Goal: Transaction & Acquisition: Subscribe to service/newsletter

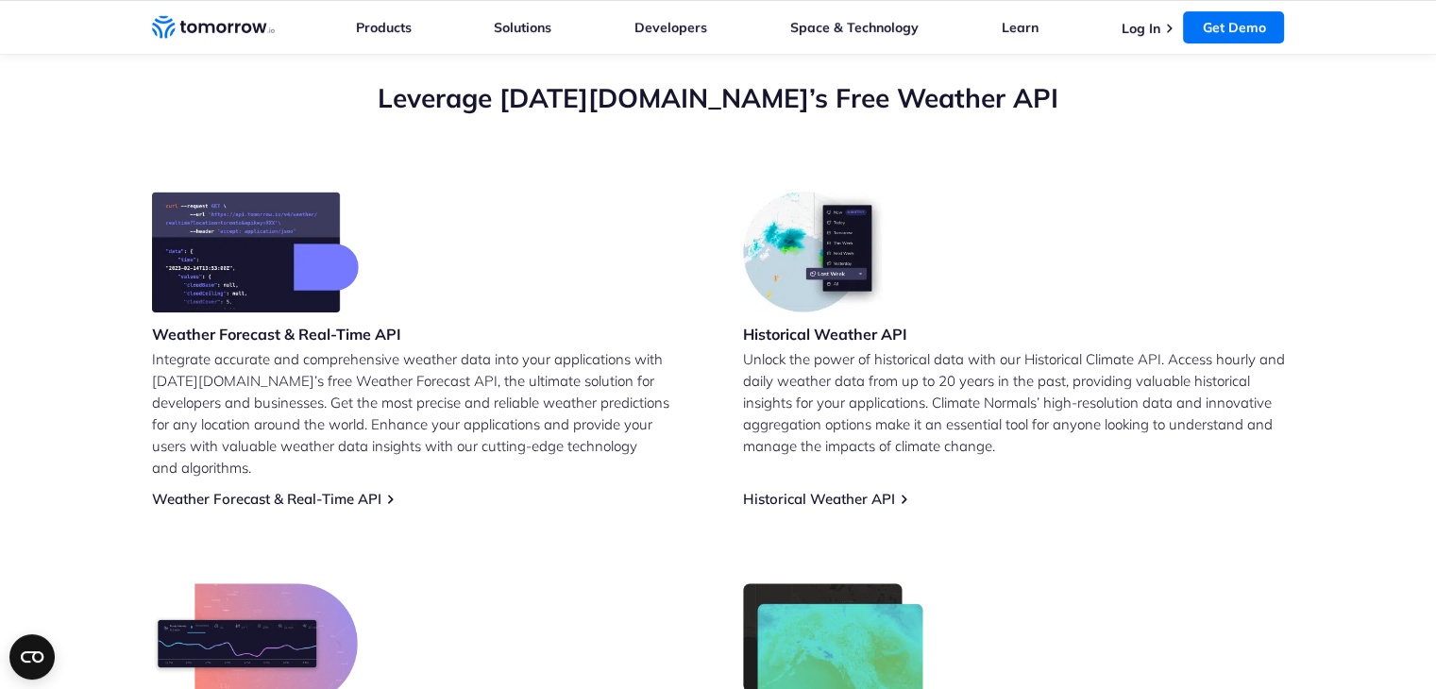
scroll to position [677, 0]
click at [291, 333] on h3 "Weather Forecast & Real-Time API" at bounding box center [276, 333] width 249 height 21
click at [323, 489] on link "Weather Forecast & Real-Time API" at bounding box center [266, 498] width 229 height 18
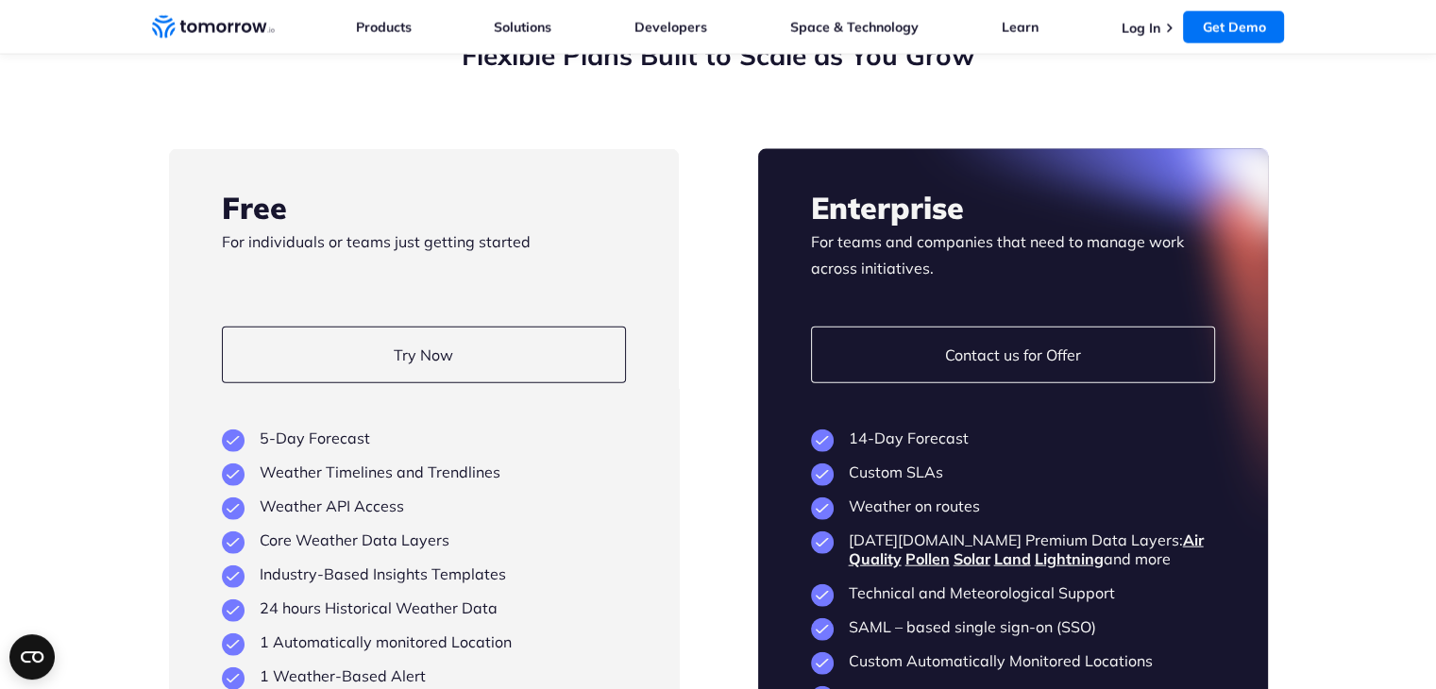
scroll to position [4293, 0]
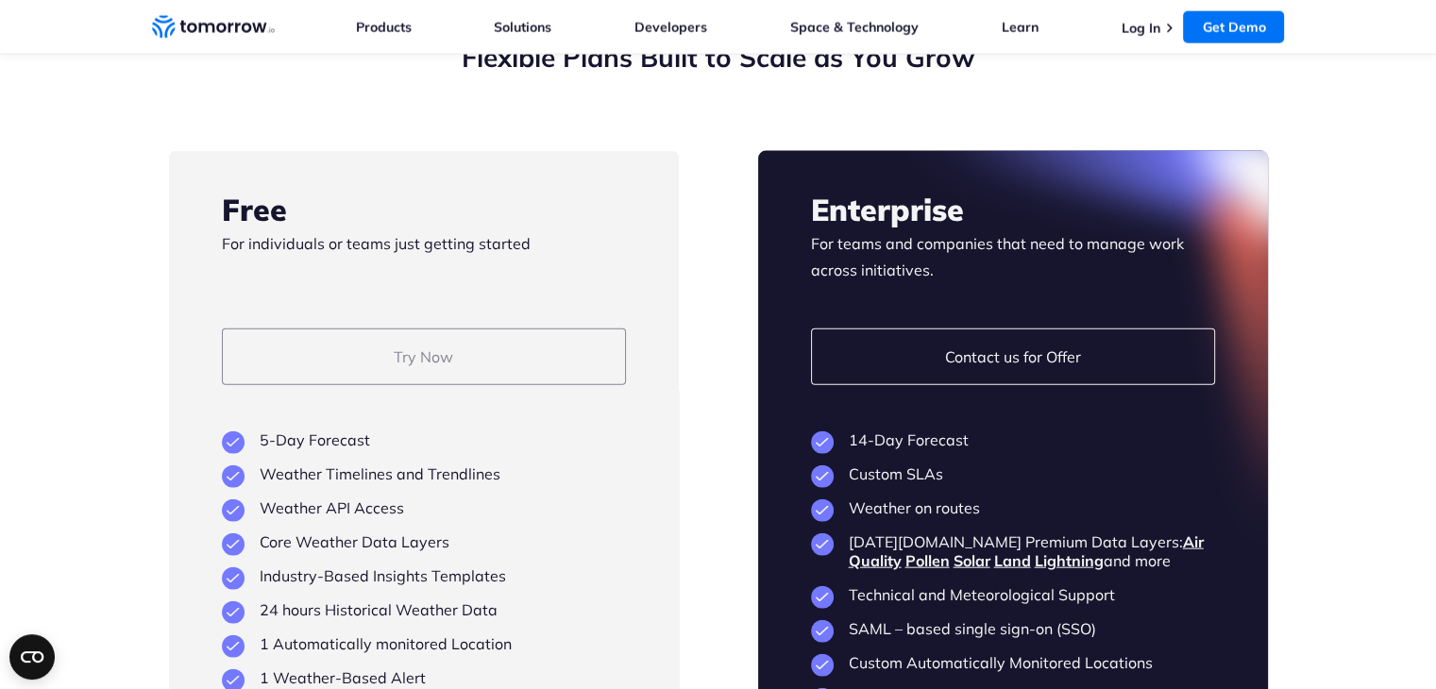
click at [320, 385] on link "Try Now" at bounding box center [424, 357] width 404 height 57
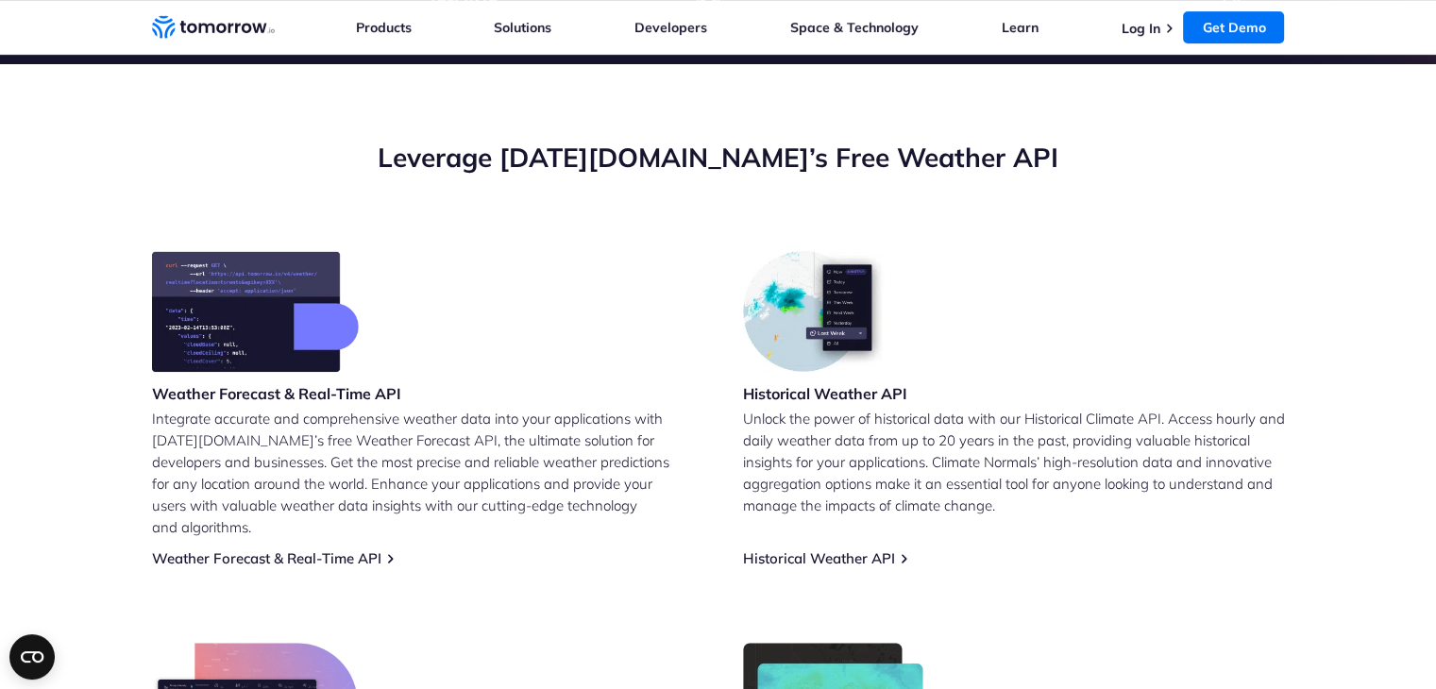
scroll to position [620, 0]
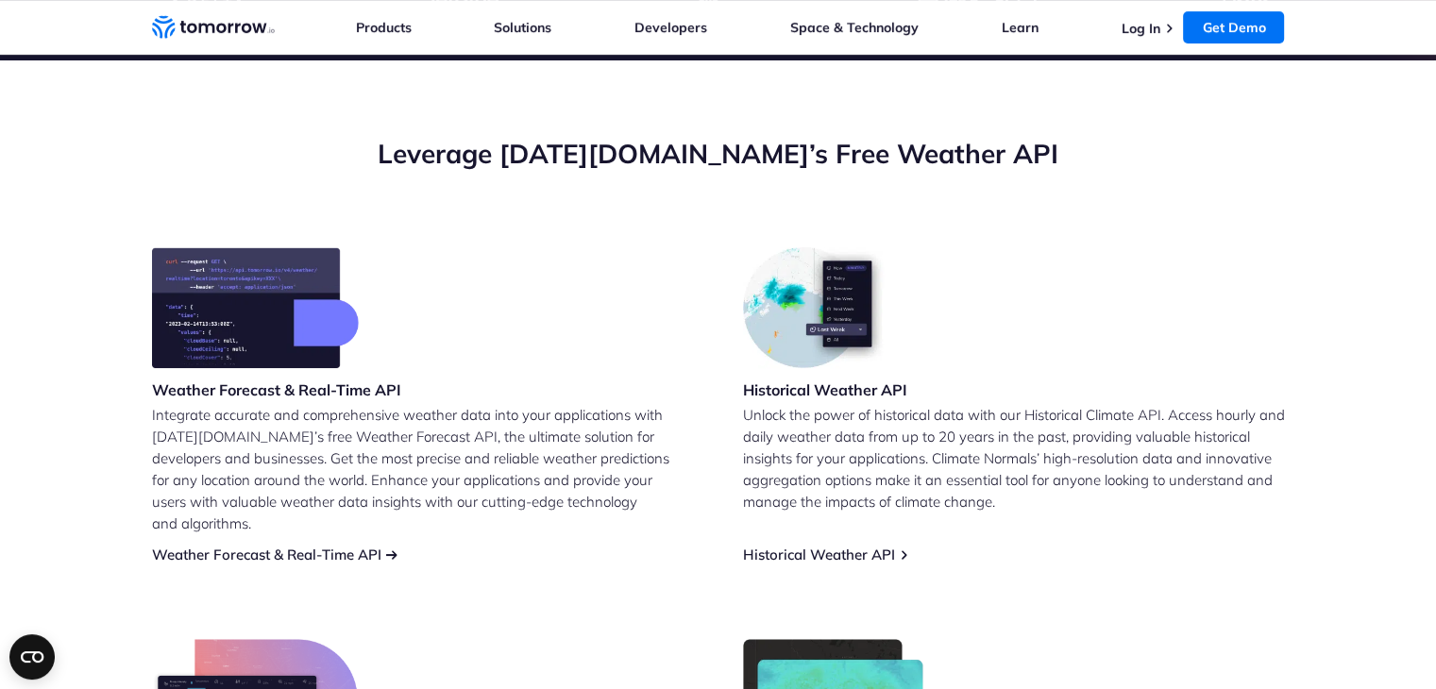
click at [329, 546] on link "Weather Forecast & Real-Time API" at bounding box center [266, 555] width 229 height 18
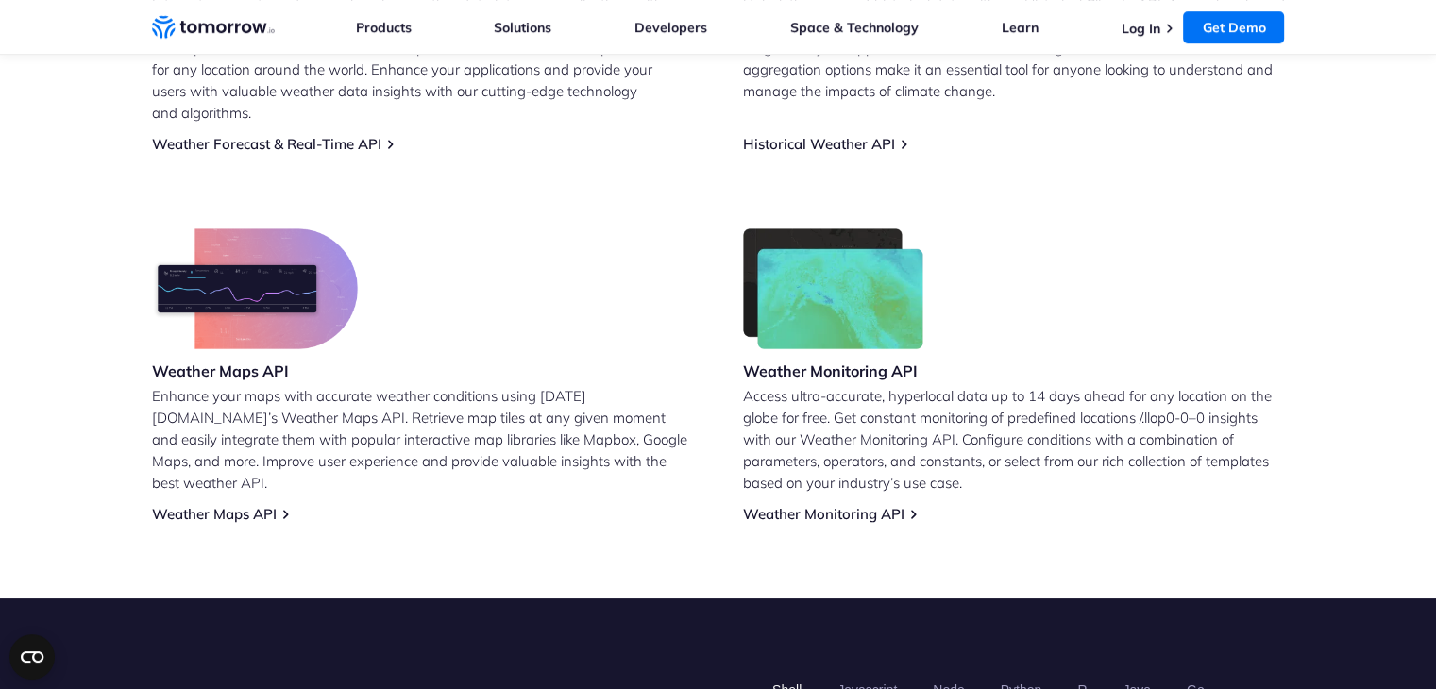
scroll to position [1035, 0]
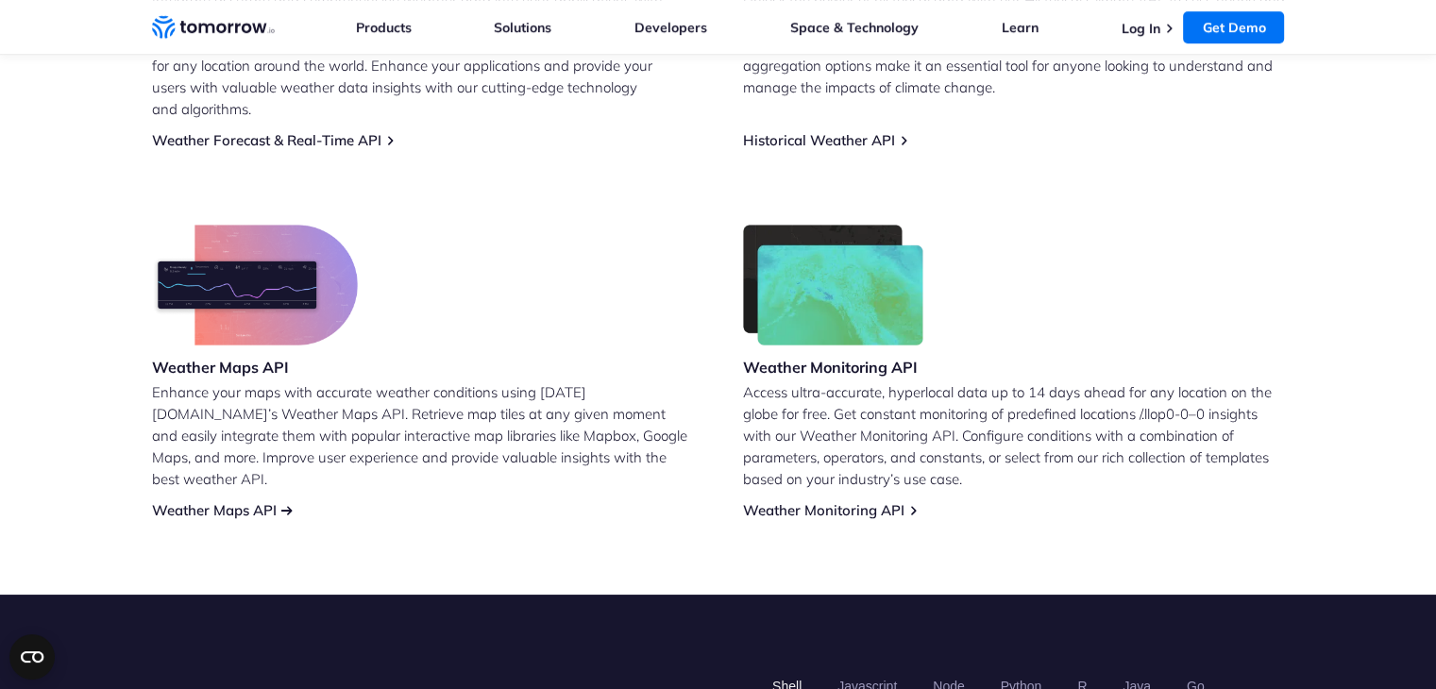
click at [252, 501] on link "Weather Maps API" at bounding box center [214, 510] width 125 height 18
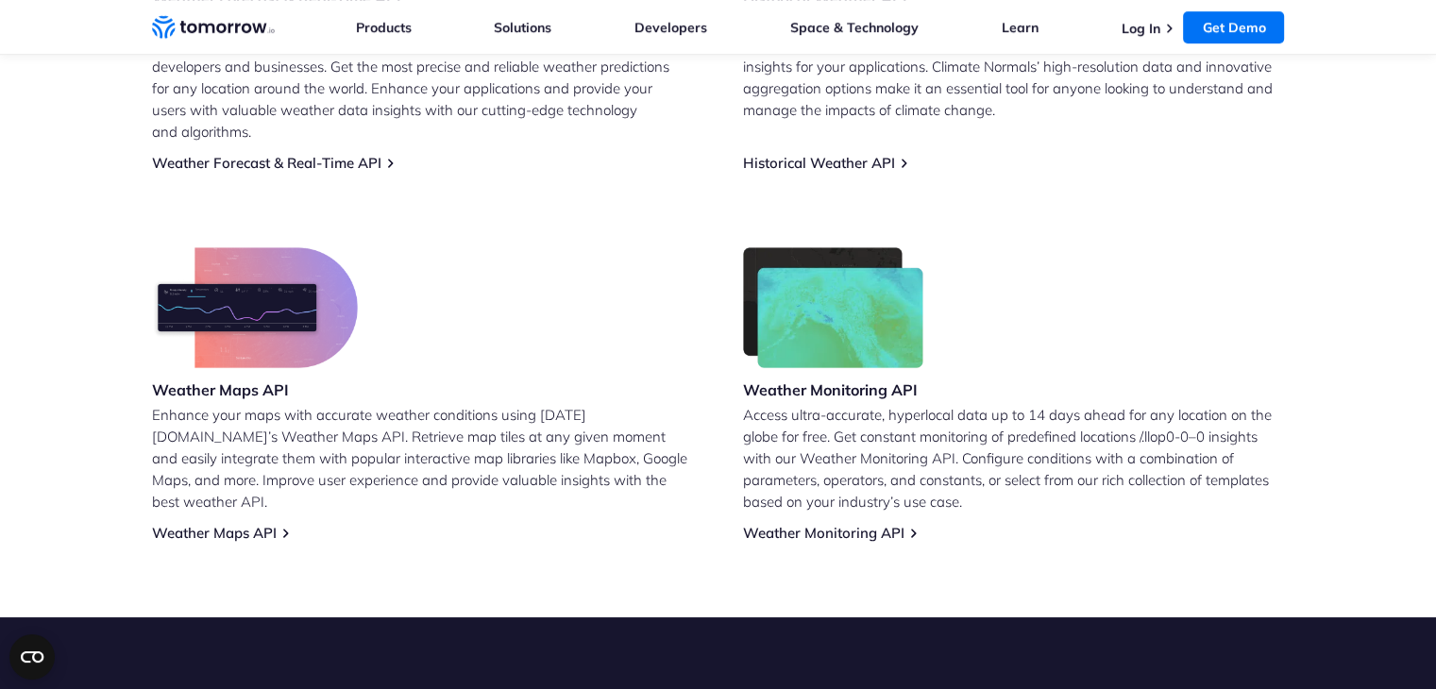
scroll to position [1017, 0]
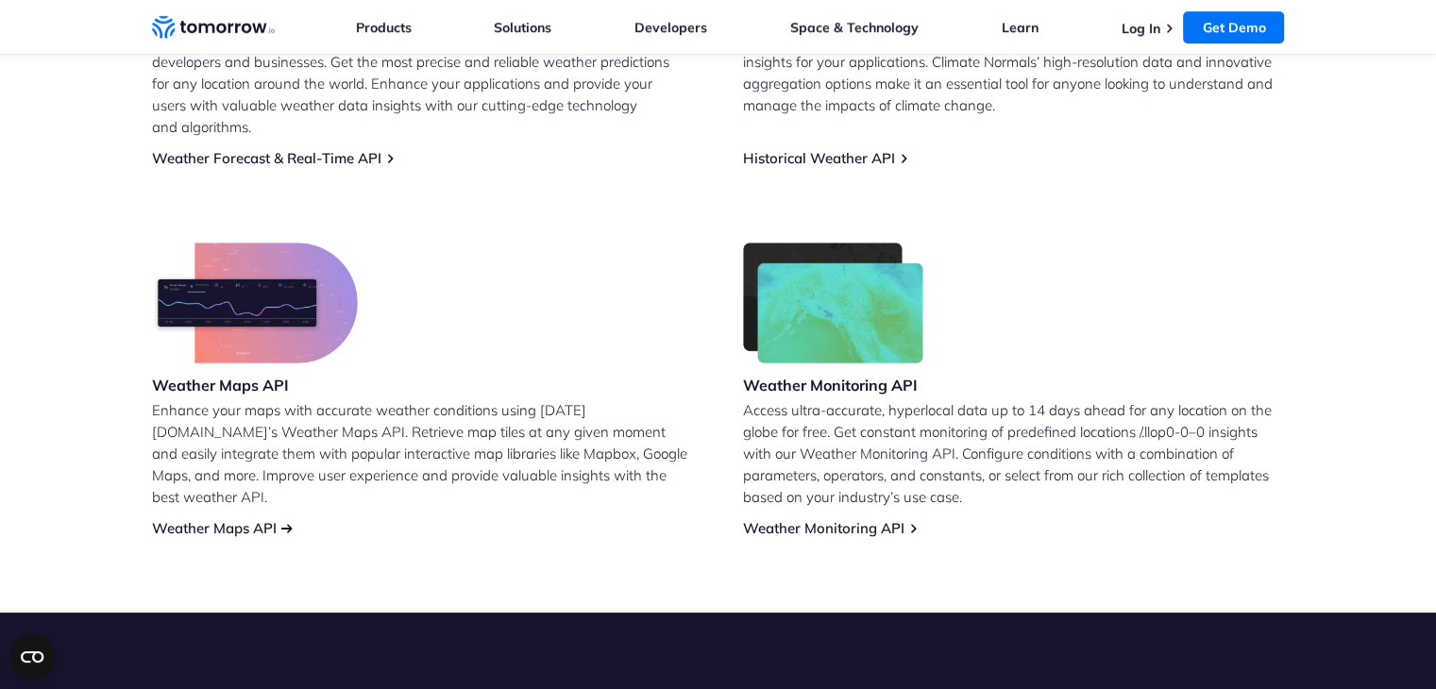
click at [270, 519] on link "Weather Maps API" at bounding box center [214, 528] width 125 height 18
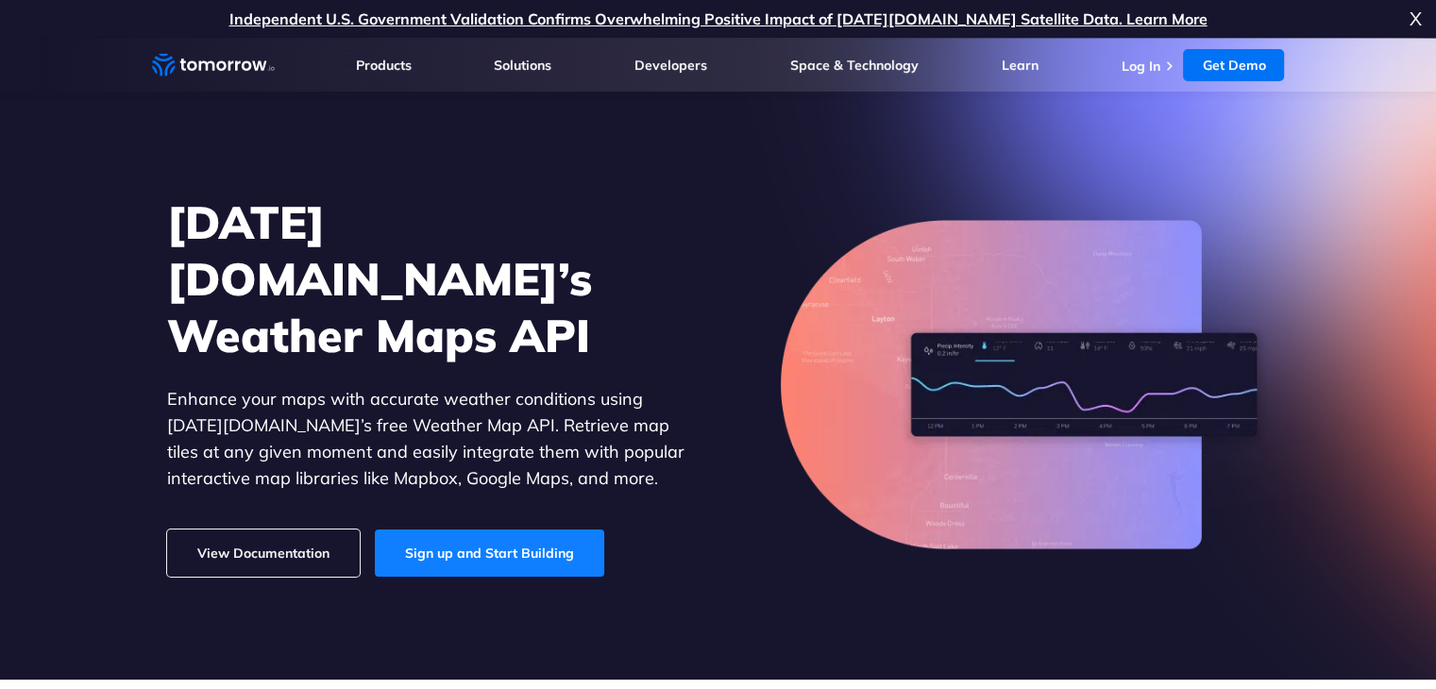
click at [456, 542] on link "Sign up and Start Building" at bounding box center [489, 553] width 229 height 47
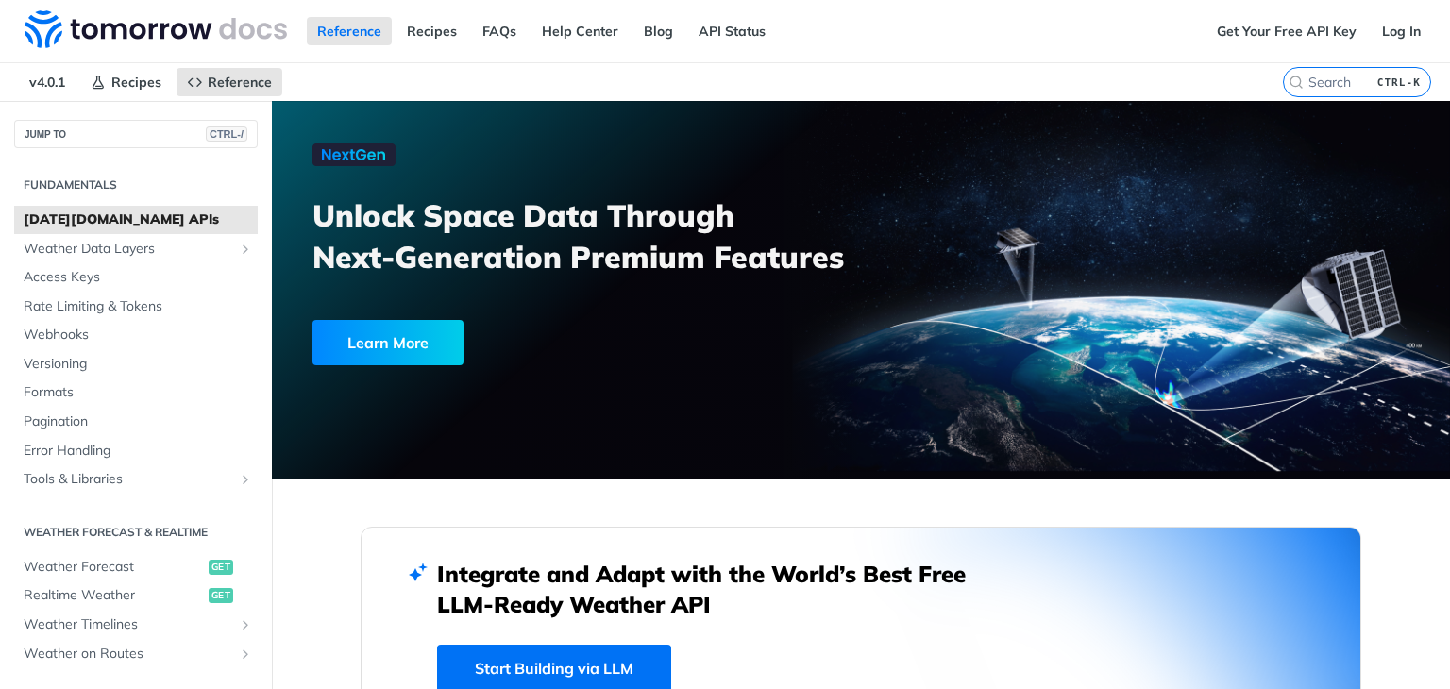
scroll to position [1790, 0]
